Goal: Transaction & Acquisition: Book appointment/travel/reservation

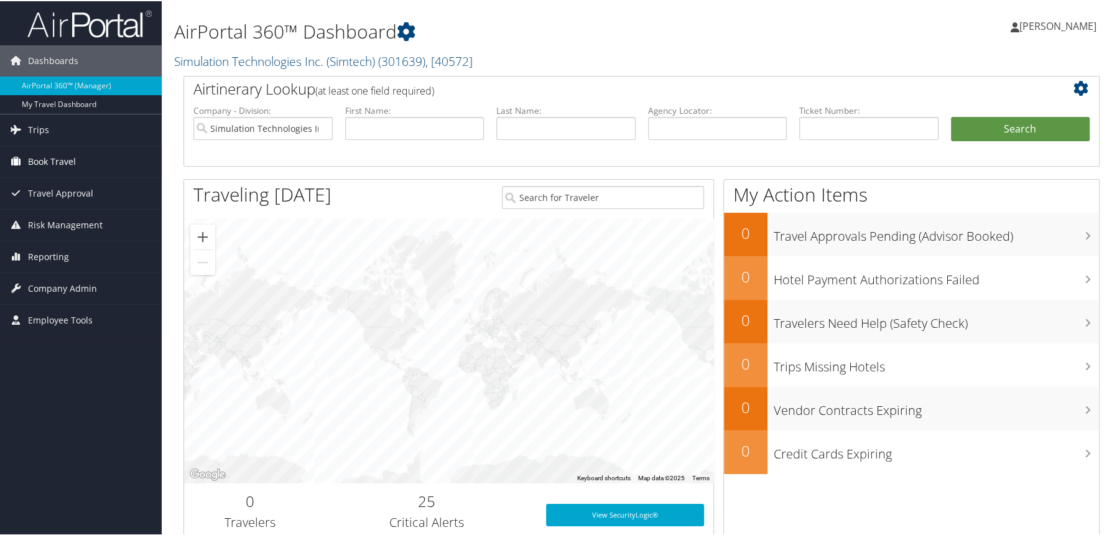
click at [74, 168] on span "Book Travel" at bounding box center [52, 160] width 48 height 31
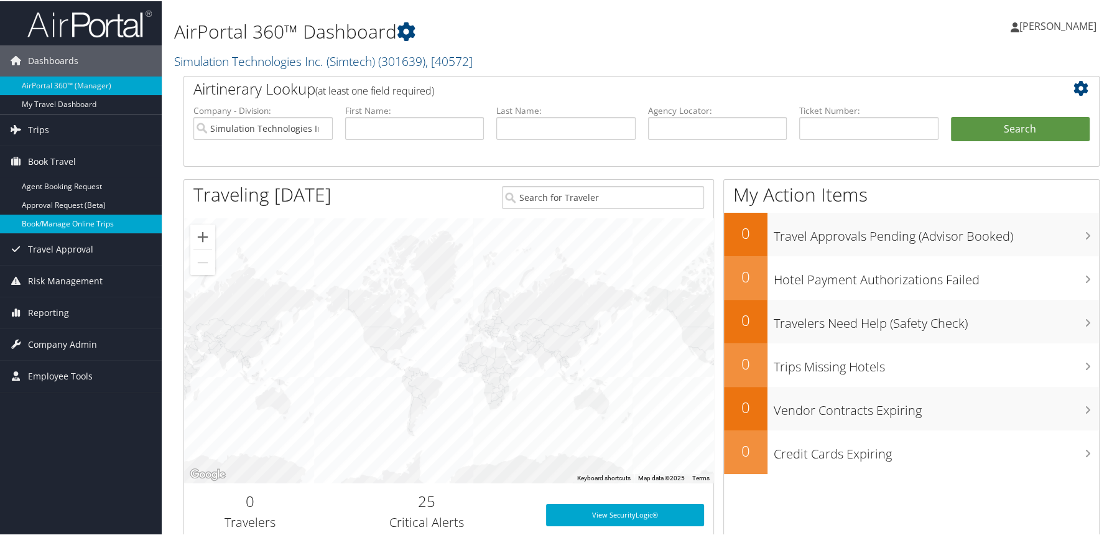
click at [80, 218] on link "Book/Manage Online Trips" at bounding box center [81, 222] width 162 height 19
